Goal: Navigation & Orientation: Find specific page/section

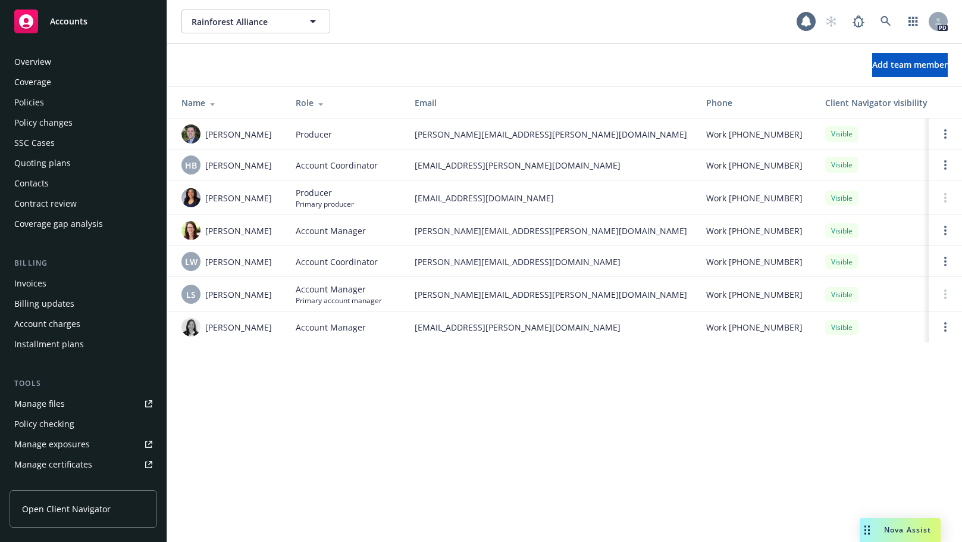
scroll to position [274, 0]
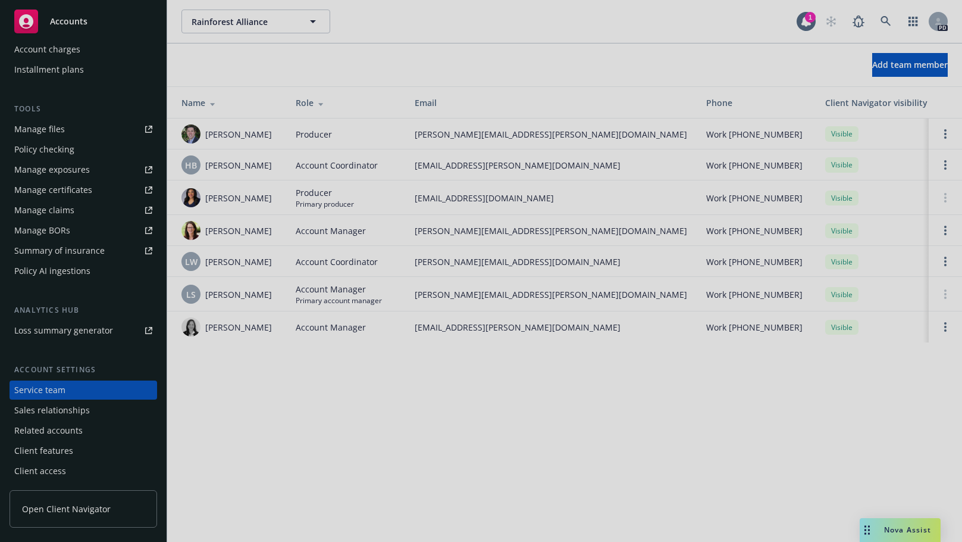
drag, startPoint x: 160, startPoint y: 308, endPoint x: 158, endPoint y: 132, distance: 176.8
click at [158, 132] on div at bounding box center [481, 271] width 962 height 542
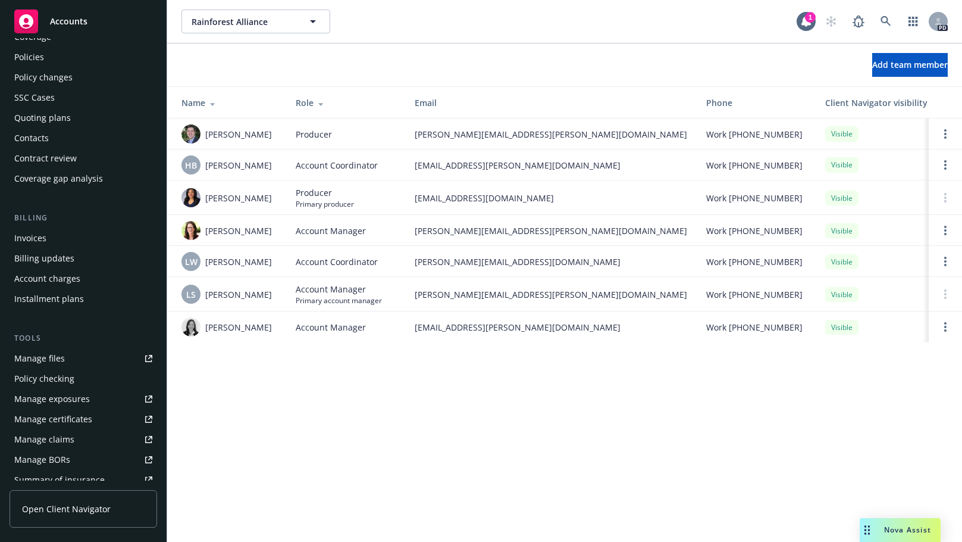
scroll to position [0, 0]
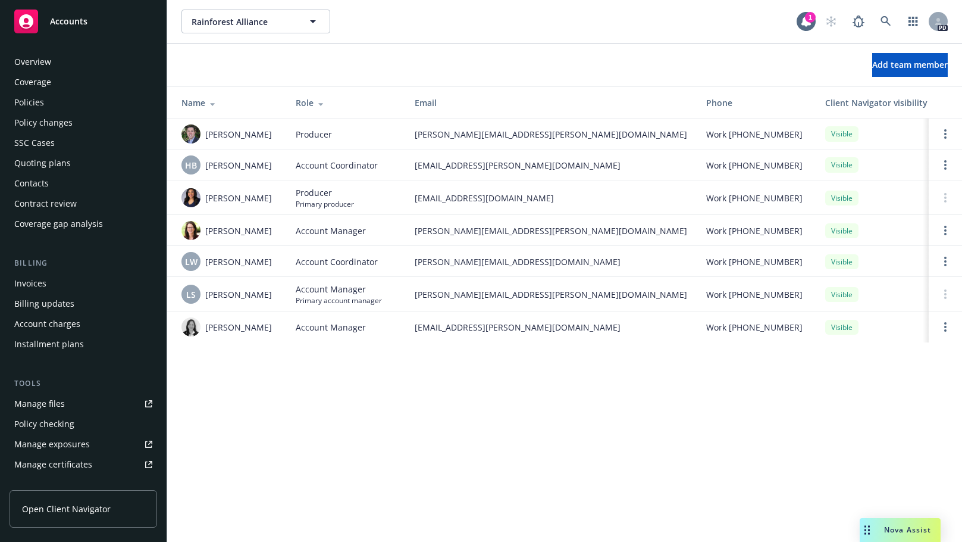
click at [33, 57] on div "Overview" at bounding box center [32, 61] width 37 height 19
